Goal: Check status: Check status

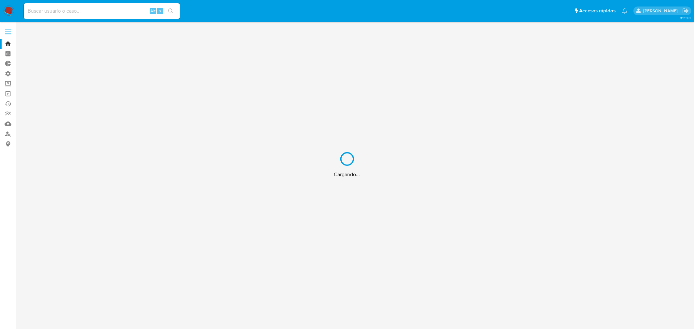
click at [62, 10] on div "Cargando..." at bounding box center [347, 164] width 694 height 329
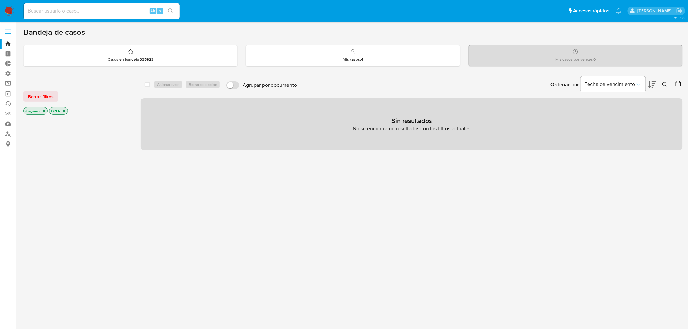
drag, startPoint x: 62, startPoint y: 10, endPoint x: 56, endPoint y: 10, distance: 6.9
click at [56, 10] on input at bounding box center [102, 11] width 156 height 8
paste input "1003621161"
type input "1003621161"
click at [170, 12] on icon "search-icon" at bounding box center [170, 10] width 5 height 5
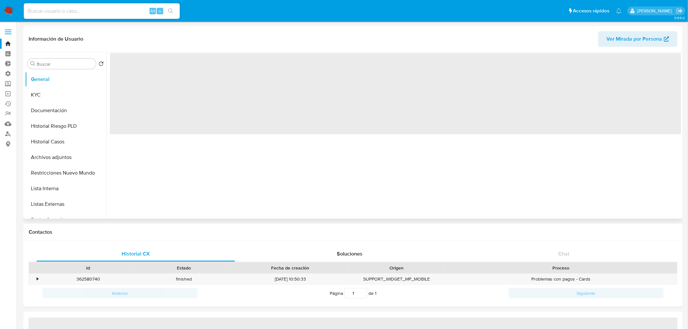
select select "10"
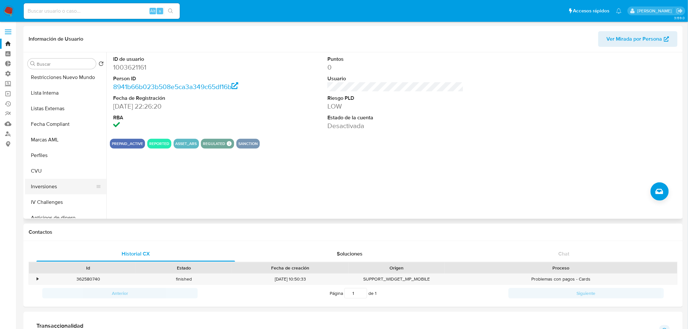
scroll to position [108, 0]
click at [53, 172] on button "Inversiones" at bounding box center [63, 174] width 76 height 16
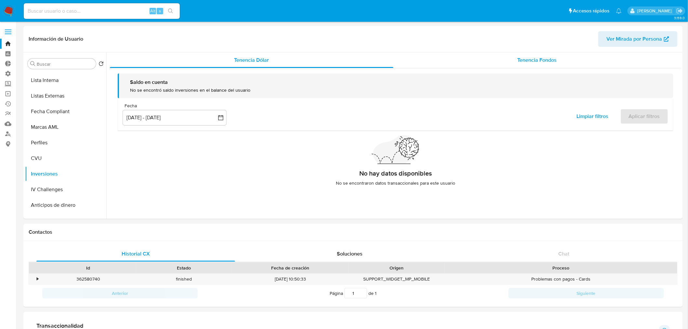
click at [547, 55] on div "Tenencia Fondos" at bounding box center [537, 60] width 288 height 16
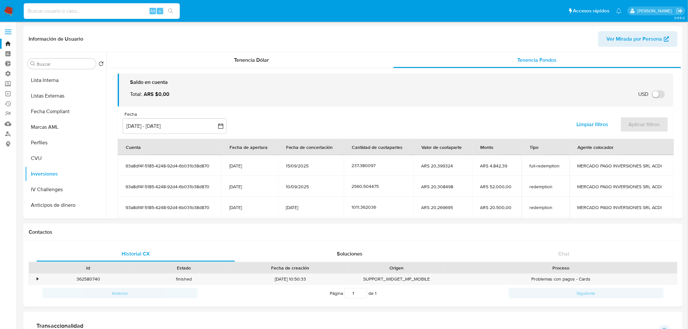
click at [117, 12] on input at bounding box center [102, 11] width 156 height 8
paste input "1003621161"
type input "1003621161"
click at [50, 82] on button "General" at bounding box center [63, 80] width 76 height 16
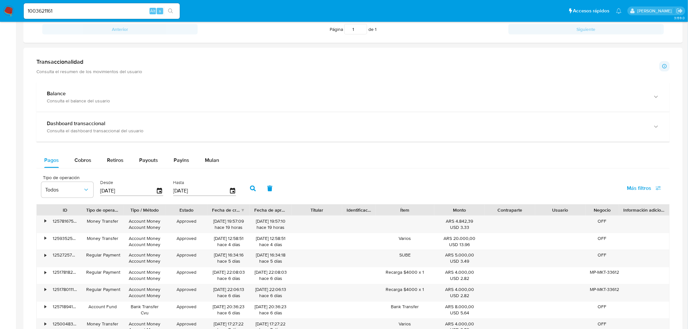
scroll to position [289, 0]
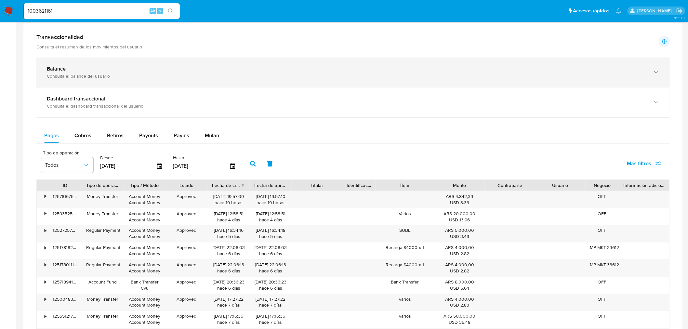
click at [89, 76] on div "Consulta el balance del usuario" at bounding box center [347, 76] width 600 height 6
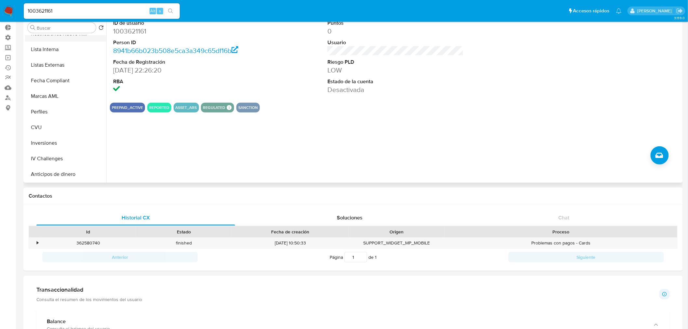
scroll to position [108, 0]
click at [56, 140] on button "Inversiones" at bounding box center [63, 138] width 76 height 16
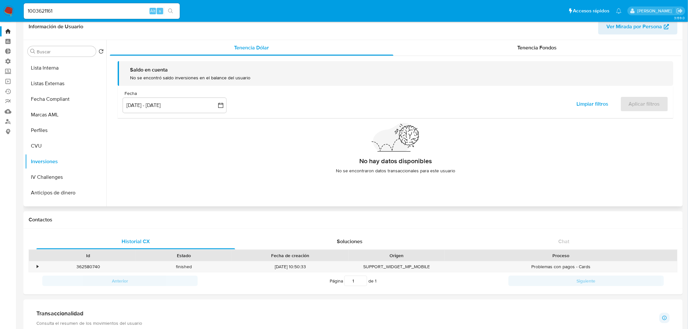
scroll to position [0, 0]
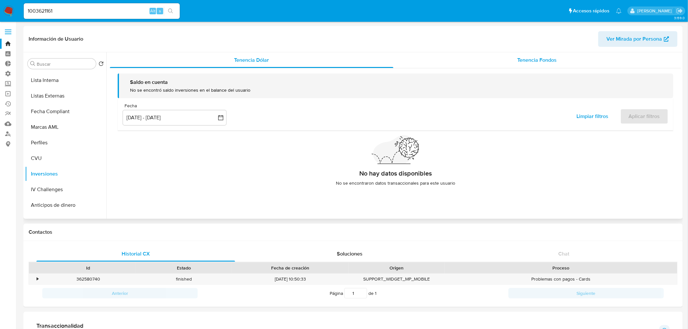
click at [579, 52] on div "Tenencia Fondos" at bounding box center [537, 60] width 288 height 16
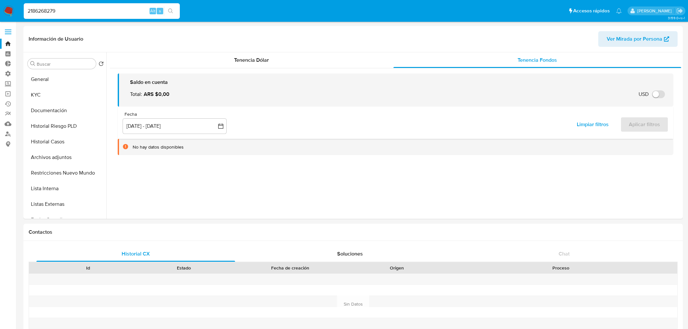
select select "10"
drag, startPoint x: -51, startPoint y: 1, endPoint x: -146, endPoint y: -8, distance: 95.4
type input "1868217022"
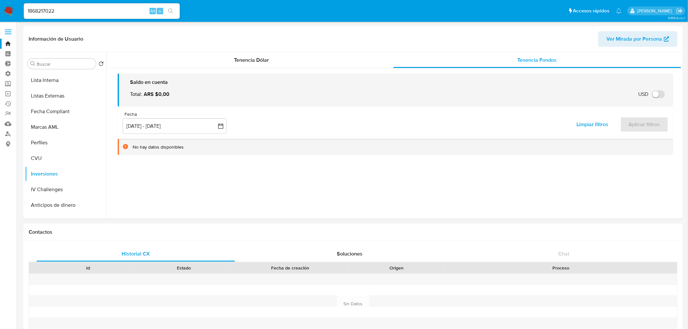
drag, startPoint x: 170, startPoint y: 12, endPoint x: 173, endPoint y: 15, distance: 3.9
click at [173, 15] on button "search-icon" at bounding box center [170, 11] width 13 height 9
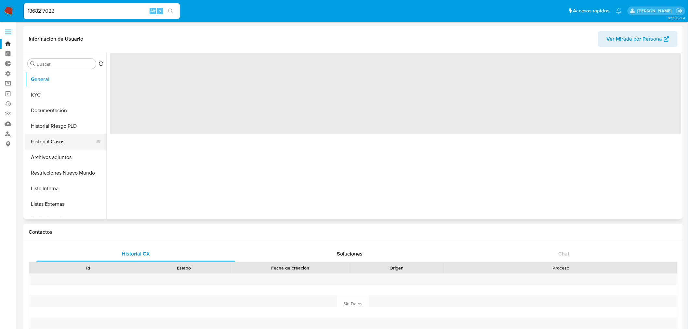
select select "10"
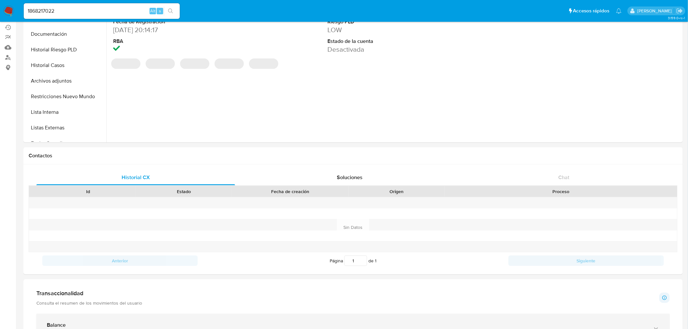
scroll to position [253, 0]
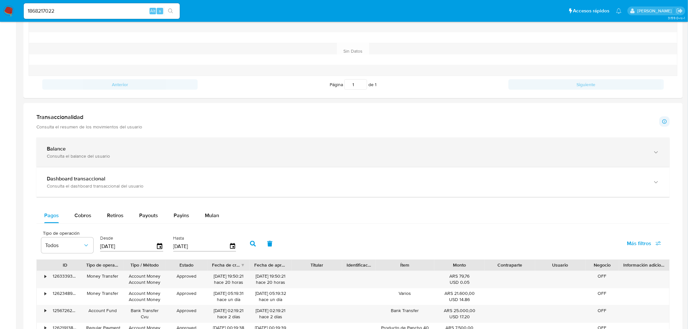
click at [90, 151] on div "Balance" at bounding box center [347, 149] width 600 height 7
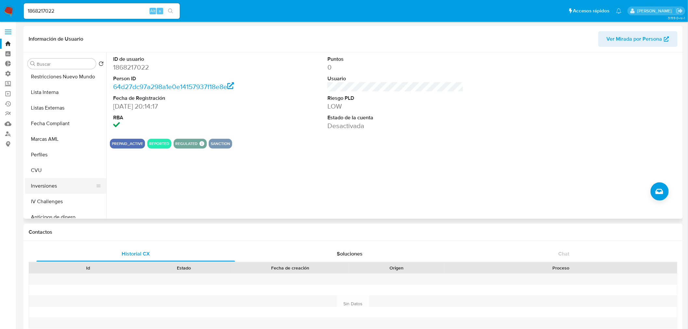
scroll to position [108, 0]
click at [54, 172] on button "Inversiones" at bounding box center [63, 174] width 76 height 16
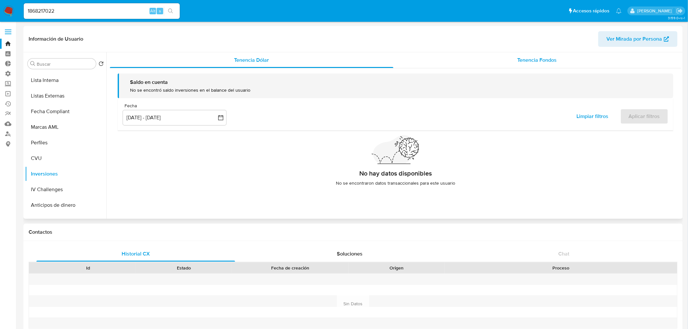
drag, startPoint x: 548, startPoint y: 49, endPoint x: 547, endPoint y: 55, distance: 6.5
click at [548, 49] on div "Información de Usuario Ver Mirada por Persona" at bounding box center [352, 39] width 659 height 26
click at [547, 55] on div "Tenencia Fondos" at bounding box center [537, 60] width 288 height 16
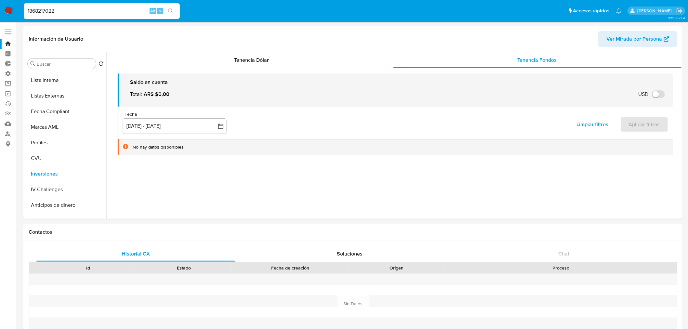
drag, startPoint x: 60, startPoint y: 9, endPoint x: 131, endPoint y: 22, distance: 72.7
paste input "239354816"
type input "2393548162"
click at [169, 15] on div "2393548162 Alt s" at bounding box center [102, 11] width 156 height 16
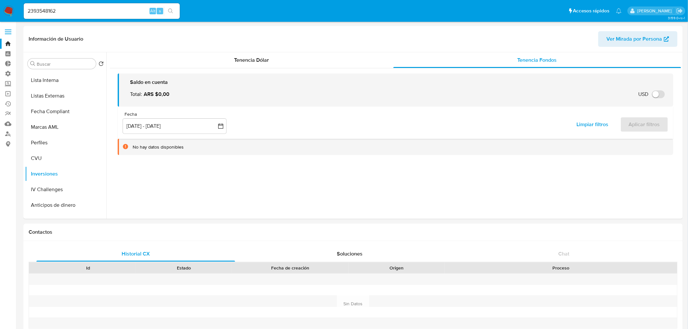
click at [173, 11] on icon "search-icon" at bounding box center [170, 10] width 5 height 5
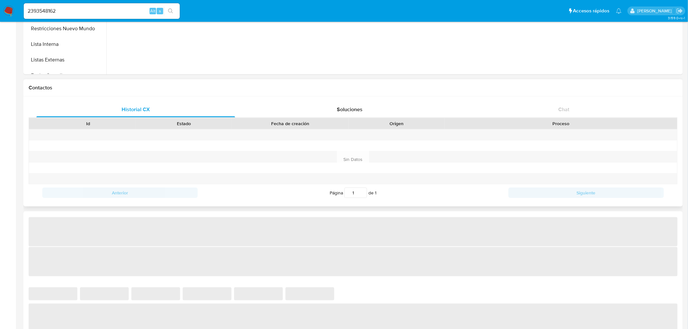
select select "10"
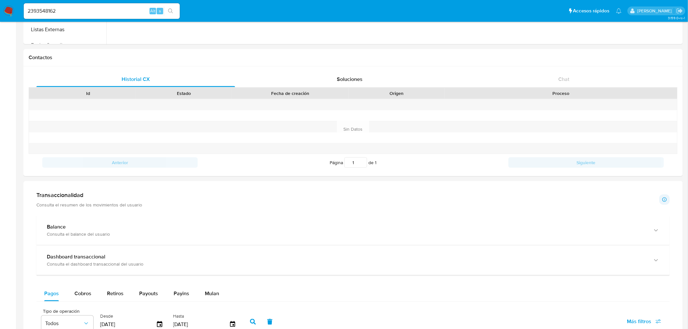
scroll to position [217, 0]
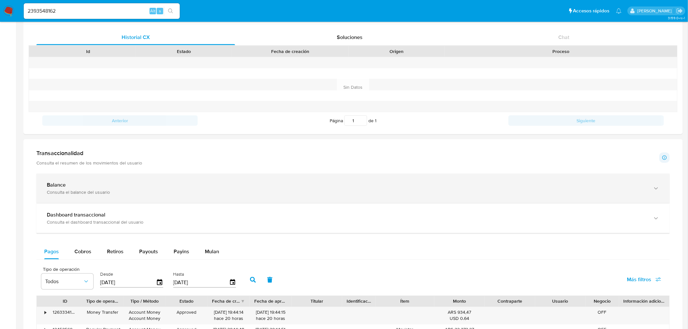
click at [76, 186] on div "Balance" at bounding box center [347, 185] width 600 height 7
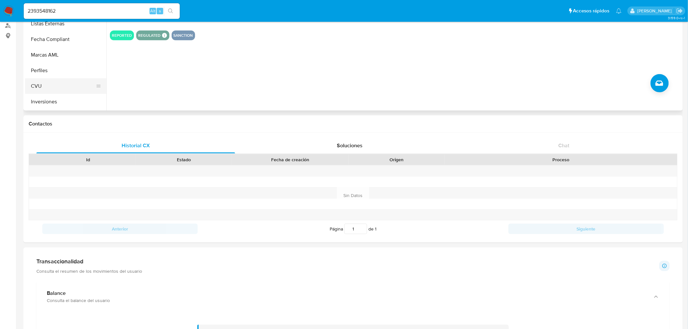
scroll to position [108, 0]
click at [54, 66] on button "Inversiones" at bounding box center [63, 66] width 76 height 16
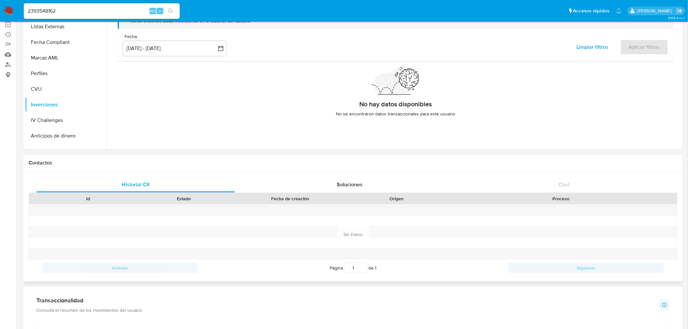
scroll to position [36, 0]
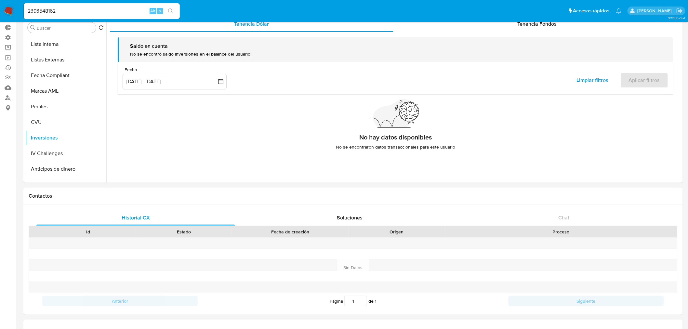
click at [531, 21] on nav "Pausado Ver notificaciones 2393548162 Alt s Accesos rápidos Presiona las siguie…" at bounding box center [344, 11] width 688 height 22
click at [528, 25] on span "Tenencia Fondos" at bounding box center [537, 23] width 39 height 7
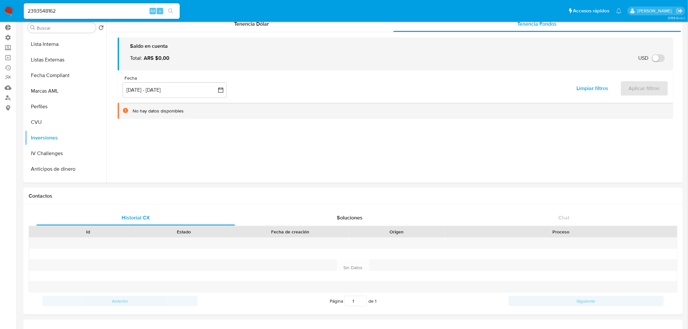
drag, startPoint x: 50, startPoint y: 9, endPoint x: -121, endPoint y: 17, distance: 171.2
paste input "186268279"
type input "2186268279"
click at [171, 14] on button "search-icon" at bounding box center [170, 11] width 13 height 9
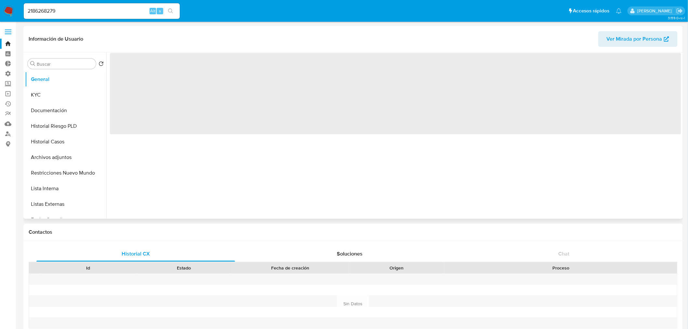
select select "10"
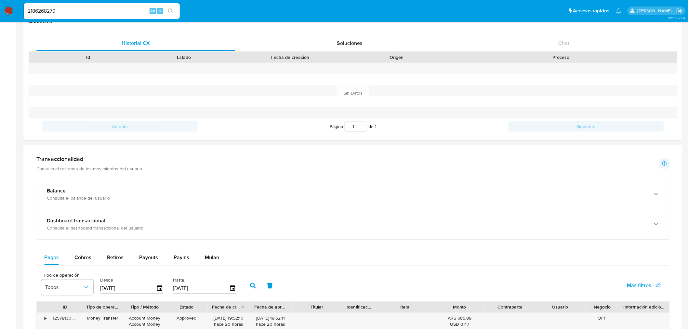
scroll to position [253, 0]
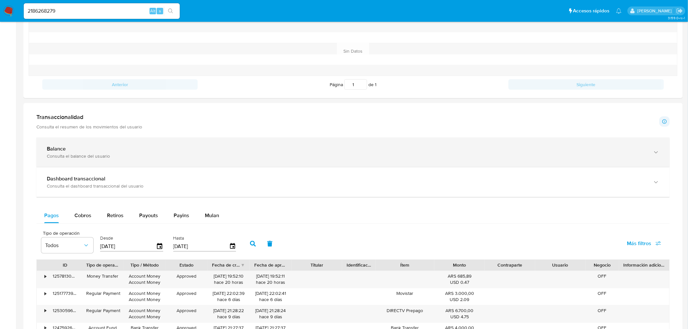
click at [77, 158] on div "Consulta el balance del usuario" at bounding box center [347, 156] width 600 height 6
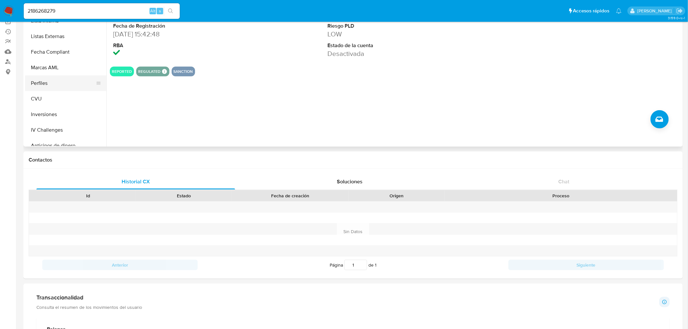
scroll to position [108, 0]
click at [58, 98] on button "Inversiones" at bounding box center [63, 102] width 76 height 16
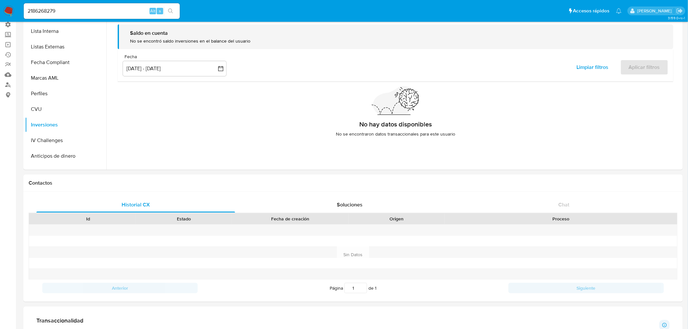
scroll to position [36, 0]
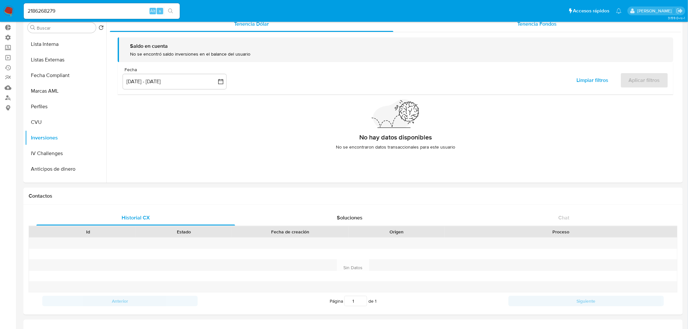
click at [524, 26] on span "Tenencia Fondos" at bounding box center [537, 23] width 39 height 7
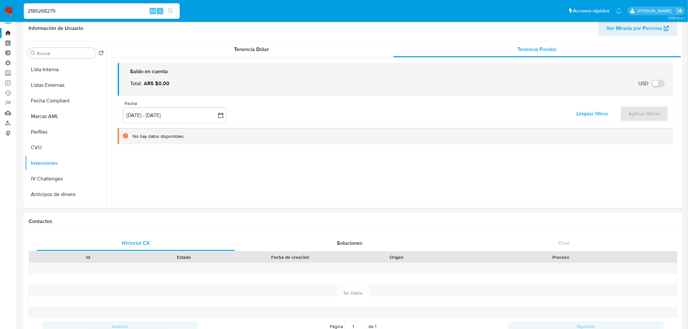
scroll to position [0, 0]
